Goal: Information Seeking & Learning: Learn about a topic

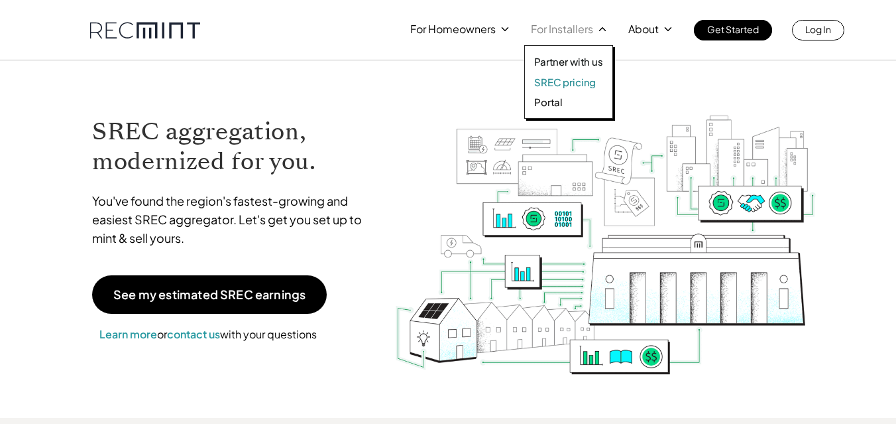
click at [548, 84] on p "SREC pricing" at bounding box center [565, 82] width 62 height 13
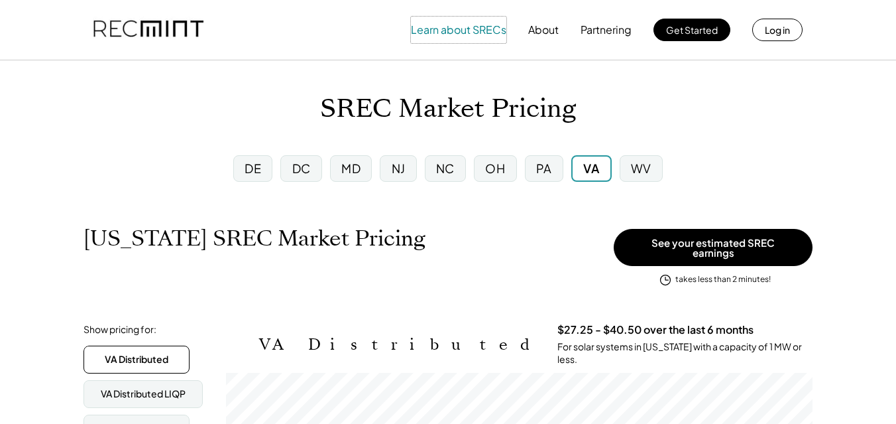
click at [445, 28] on button "Learn about SRECs" at bounding box center [458, 30] width 95 height 27
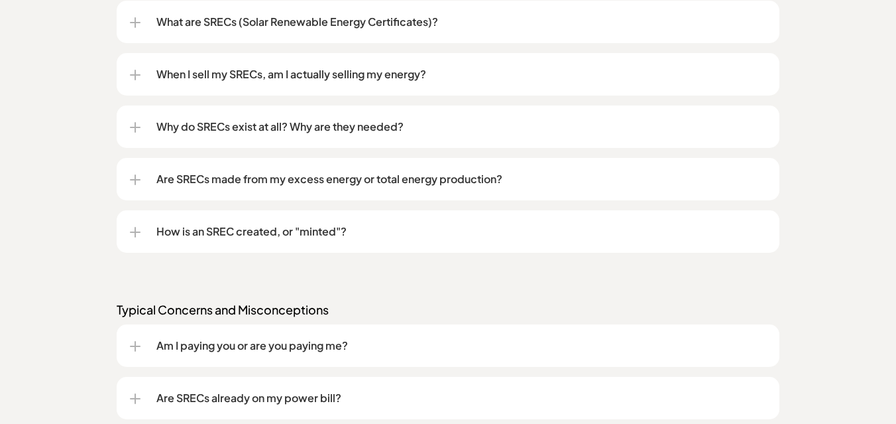
scroll to position [1167, 0]
click at [138, 178] on div at bounding box center [135, 178] width 11 height 1
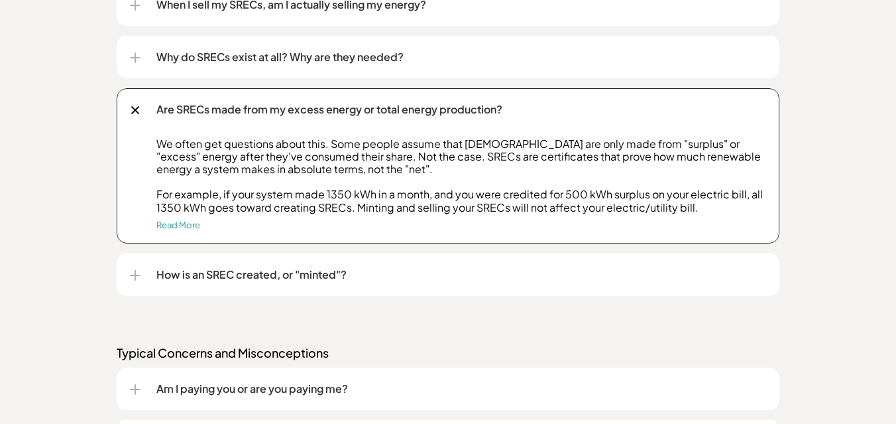
scroll to position [1238, 0]
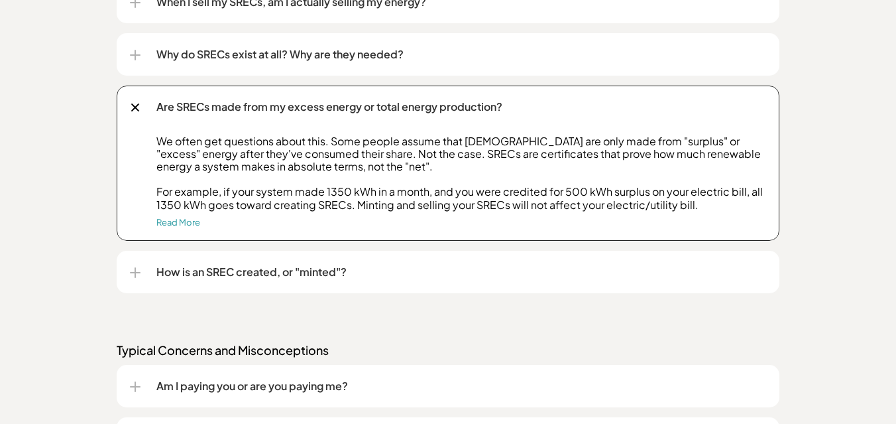
click at [135, 272] on div at bounding box center [135, 272] width 1 height 11
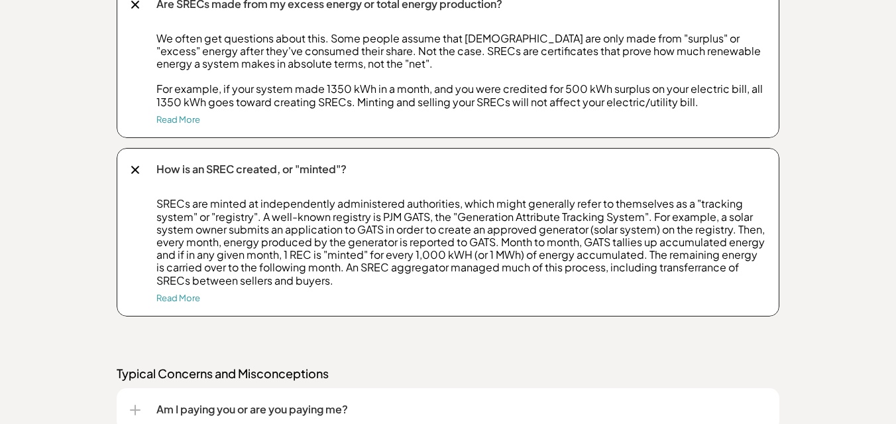
scroll to position [1347, 0]
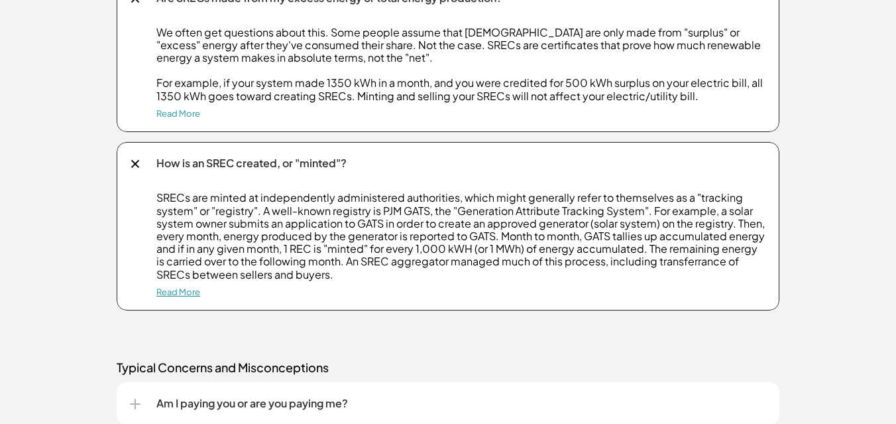
click at [183, 292] on link "Read More" at bounding box center [178, 291] width 44 height 11
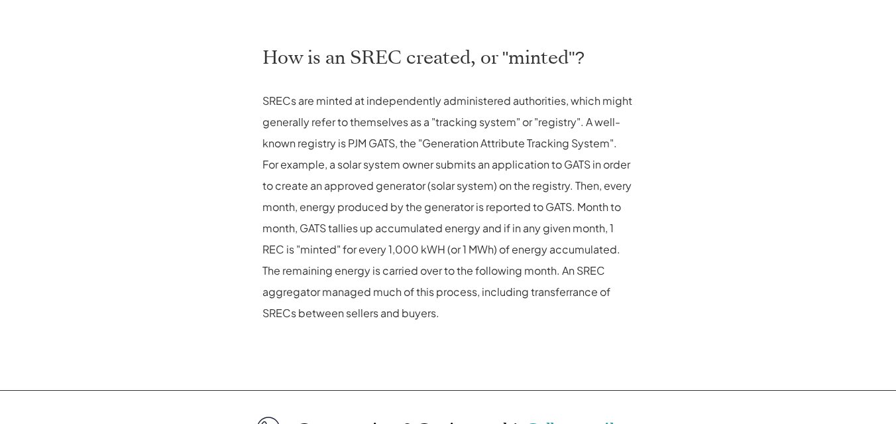
scroll to position [610, 0]
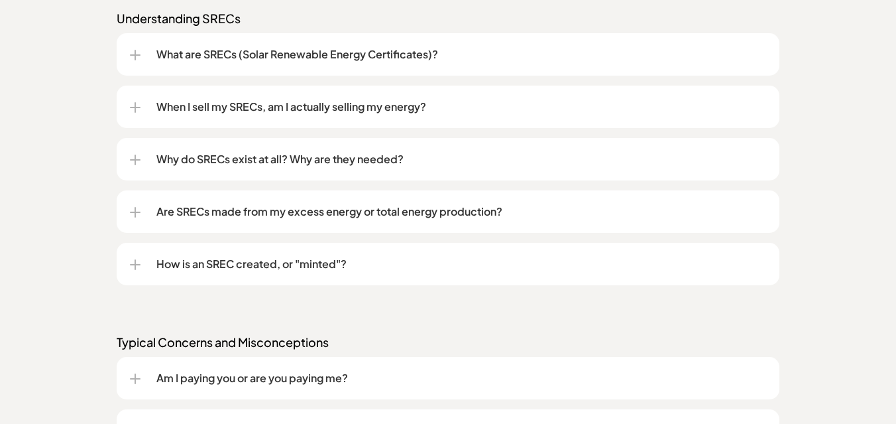
scroll to position [1143, 0]
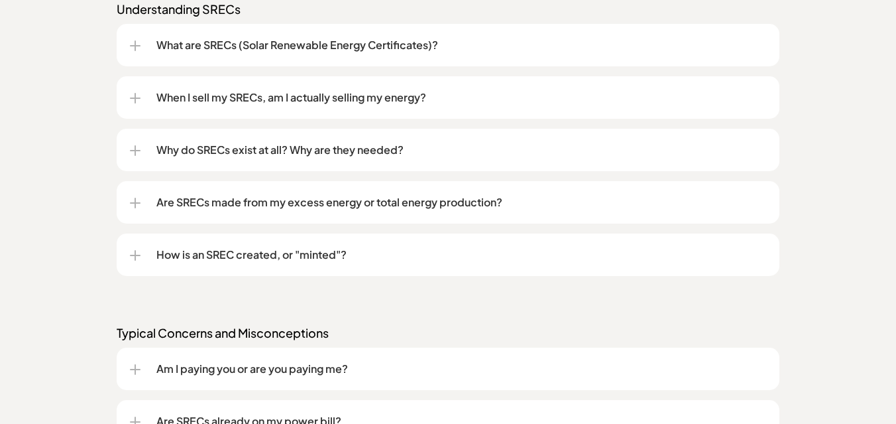
click at [137, 255] on div at bounding box center [135, 255] width 11 height 1
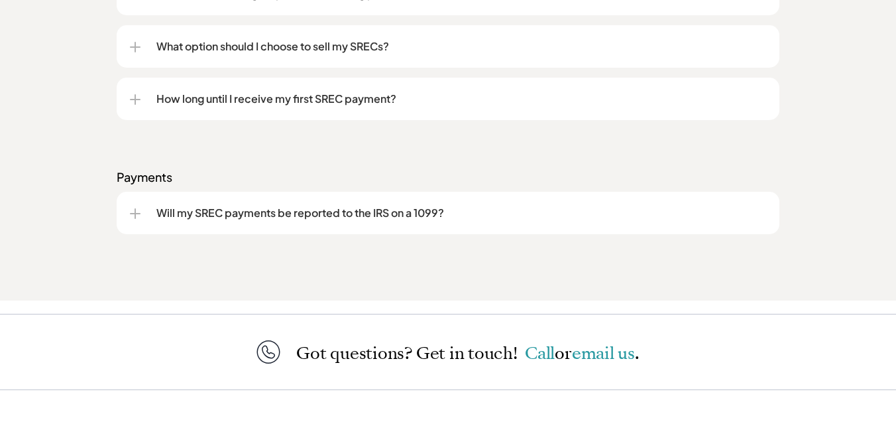
scroll to position [2039, 0]
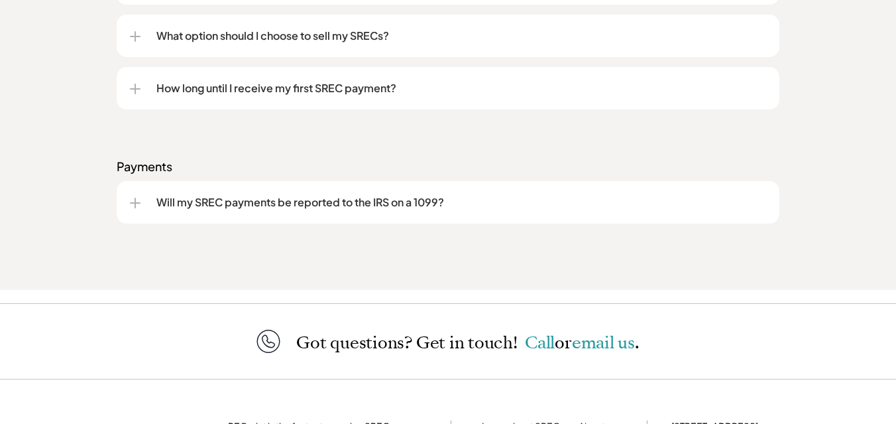
click at [137, 201] on div at bounding box center [135, 203] width 11 height 11
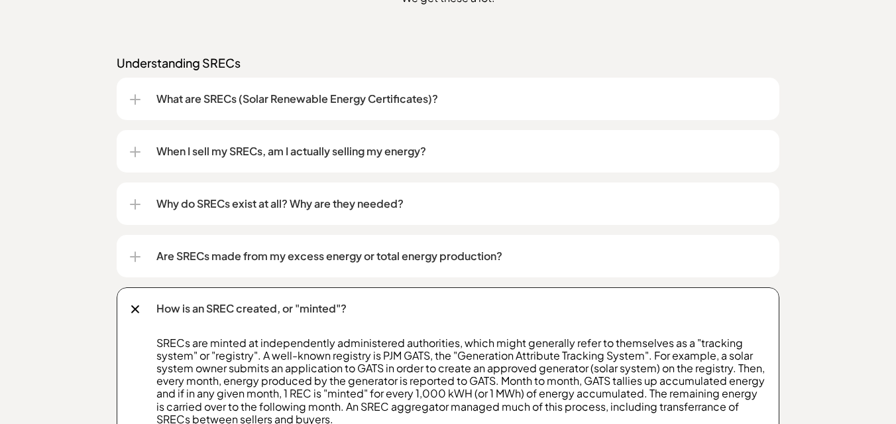
scroll to position [1079, 0]
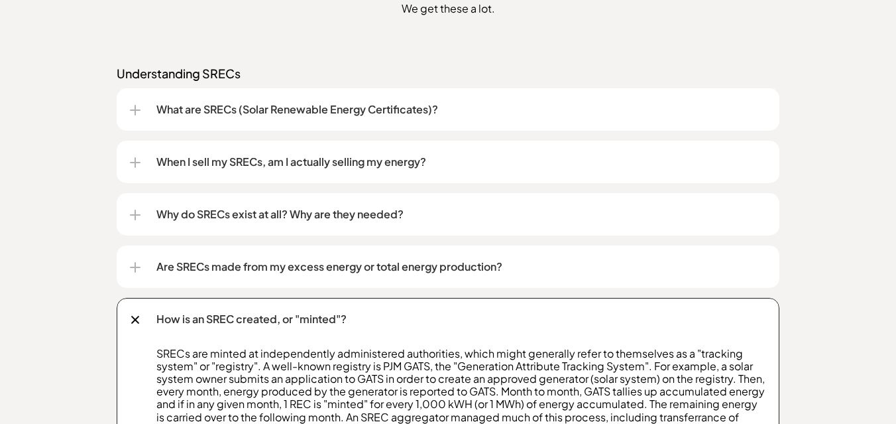
click at [136, 213] on div at bounding box center [135, 215] width 11 height 11
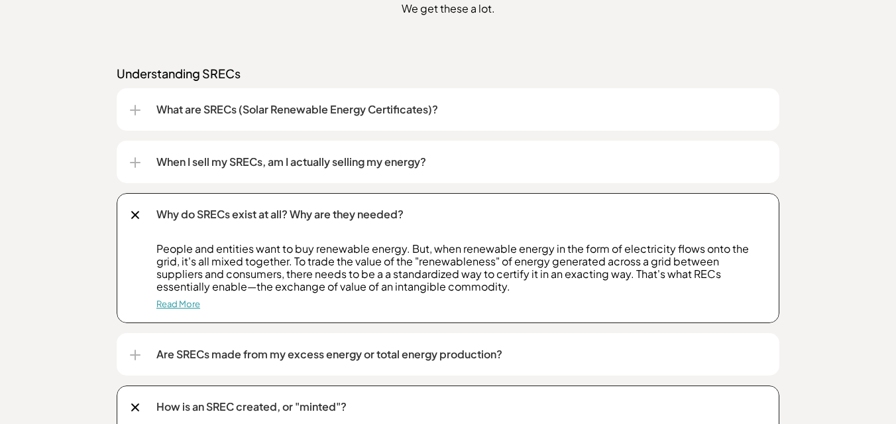
click at [175, 303] on link "Read More" at bounding box center [178, 303] width 44 height 11
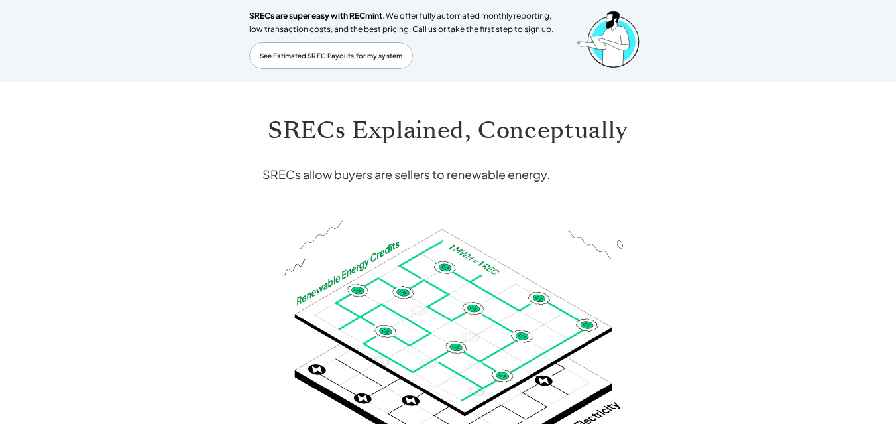
scroll to position [62, 0]
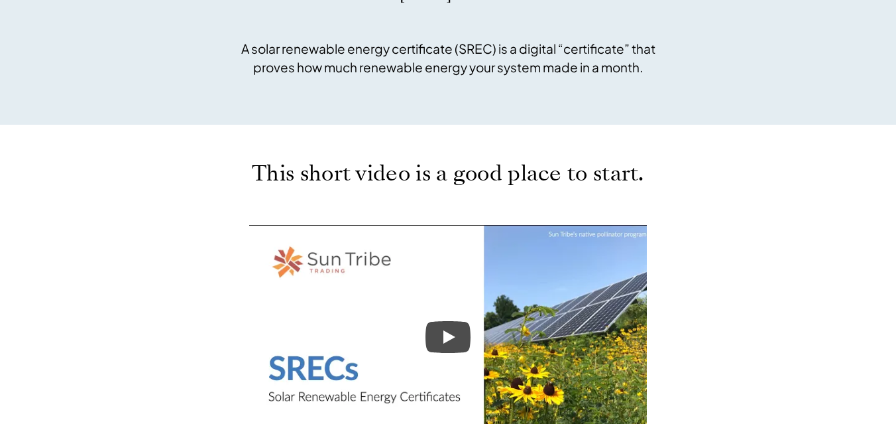
scroll to position [463, 0]
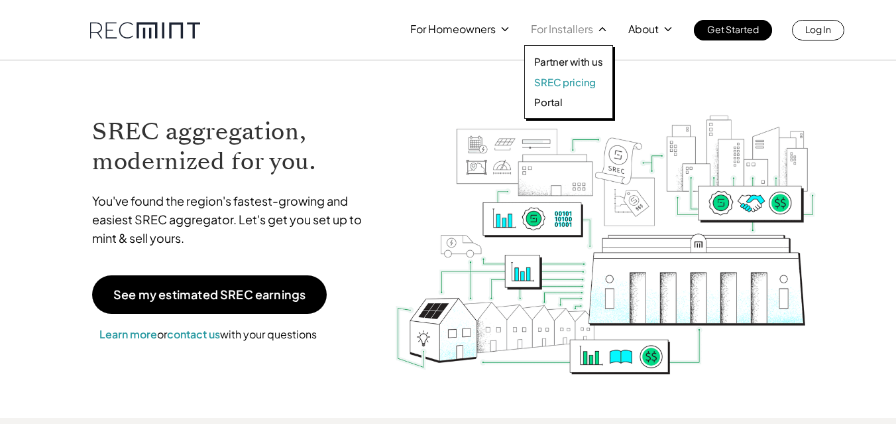
click at [557, 82] on p "SREC pricing" at bounding box center [565, 82] width 62 height 13
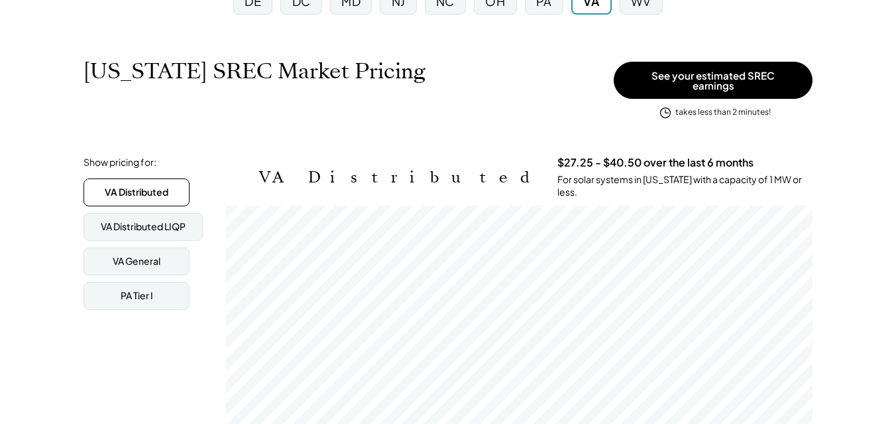
scroll to position [169, 0]
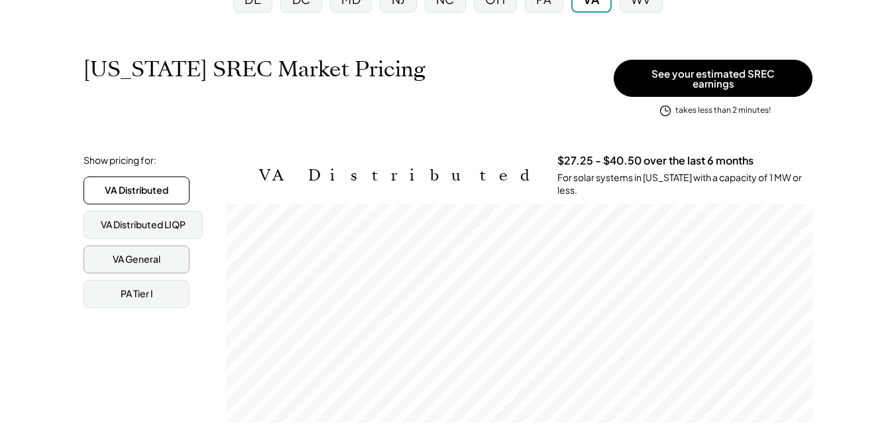
click at [133, 253] on div "VA General" at bounding box center [137, 259] width 48 height 13
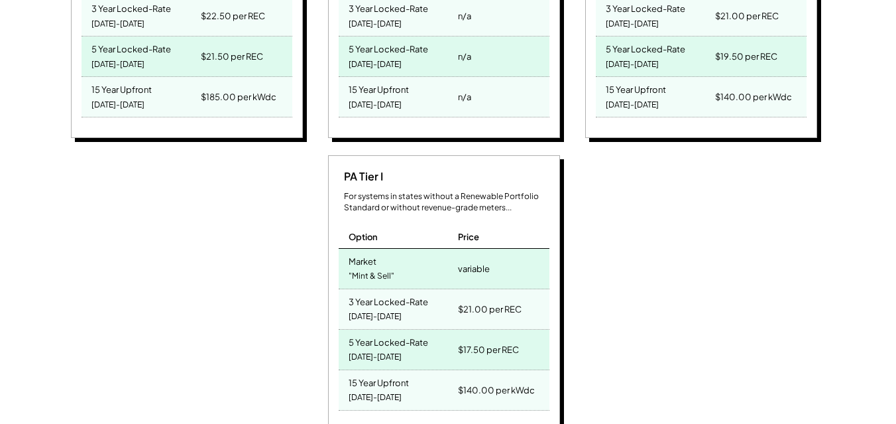
scroll to position [711, 0]
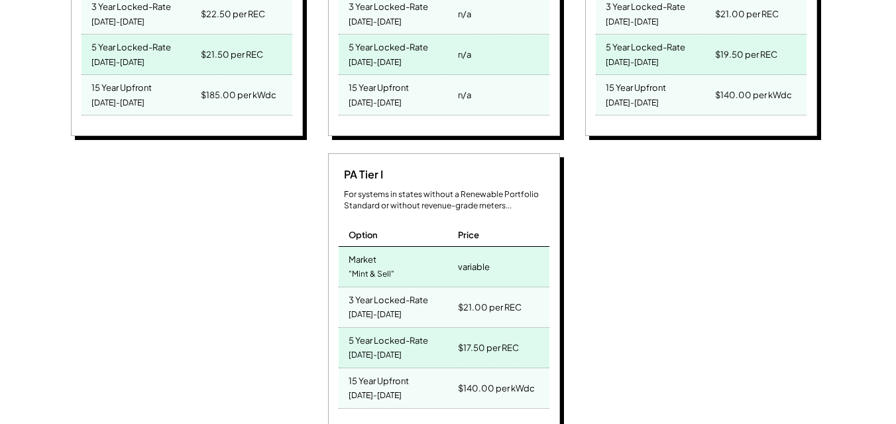
click at [678, 216] on div "PA Tier I For systems in states without a Renewable Portfolio Standard or witho…" at bounding box center [446, 293] width 758 height 280
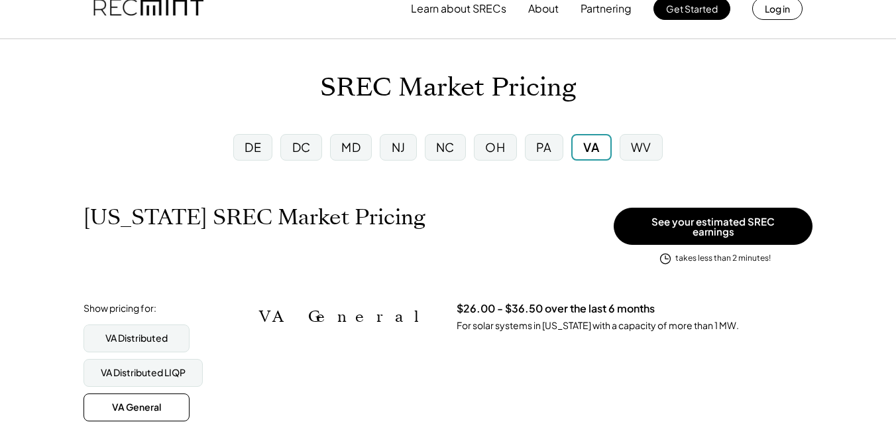
scroll to position [3, 0]
